Goal: Find specific page/section: Find specific page/section

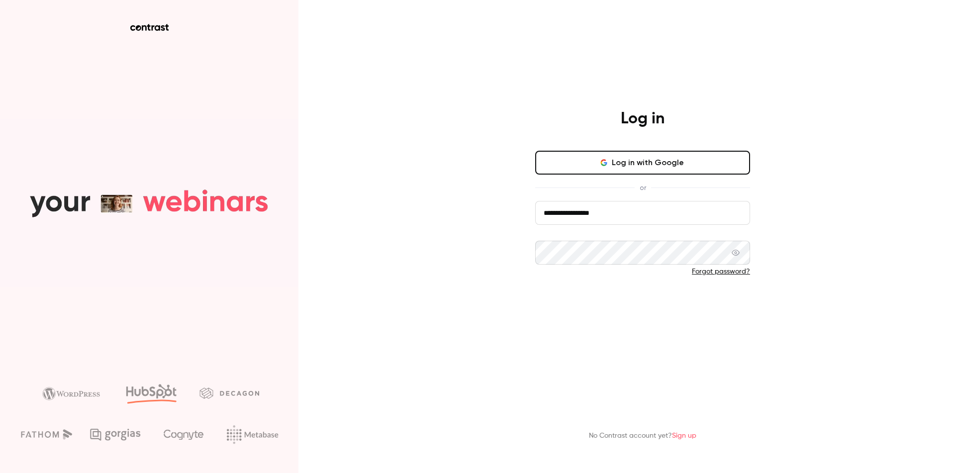
click at [619, 308] on button "Log in" at bounding box center [642, 304] width 215 height 24
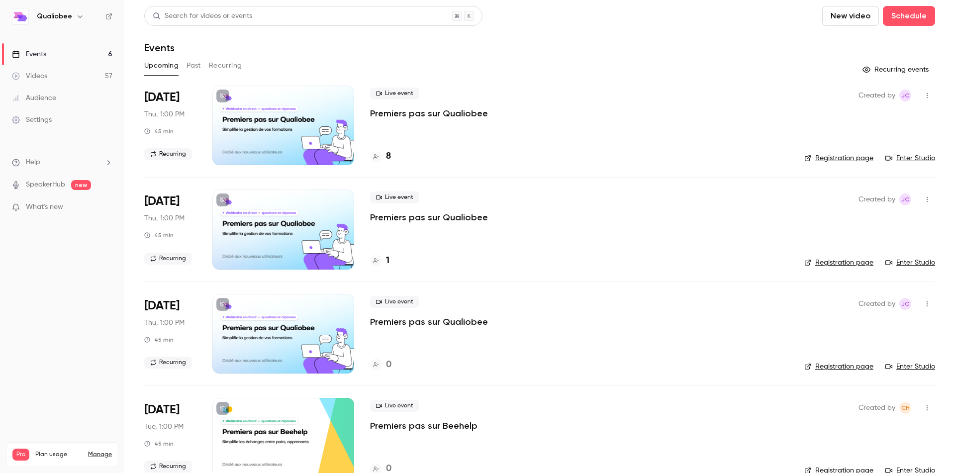
click at [387, 154] on h4 "8" at bounding box center [388, 156] width 5 height 13
